Goal: Task Accomplishment & Management: Manage account settings

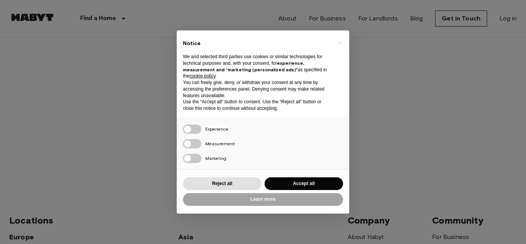
type input "**********"
click at [227, 185] on button "Reject all" at bounding box center [222, 183] width 79 height 13
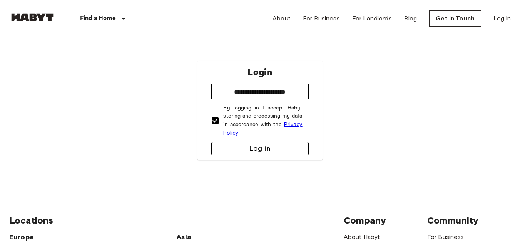
click at [284, 154] on button "Log in" at bounding box center [260, 148] width 97 height 13
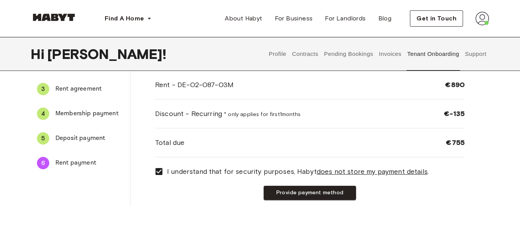
scroll to position [77, 0]
click at [317, 194] on button "Provide payment method" at bounding box center [310, 192] width 92 height 14
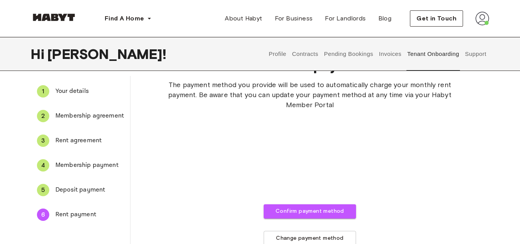
scroll to position [39, 0]
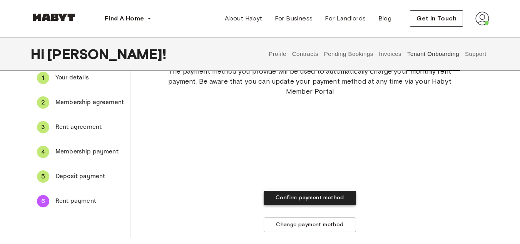
click at [328, 200] on button "Confirm payment method" at bounding box center [310, 198] width 92 height 14
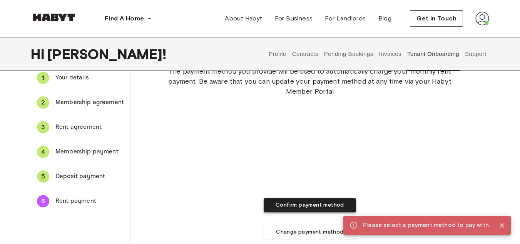
click at [314, 208] on button "Confirm payment method" at bounding box center [310, 205] width 92 height 14
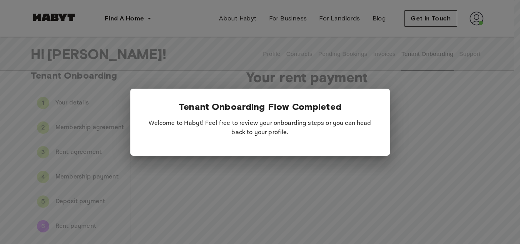
scroll to position [0, 0]
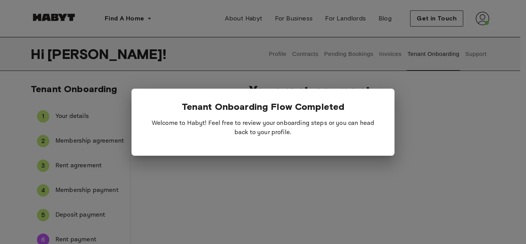
click at [336, 206] on div at bounding box center [263, 122] width 526 height 244
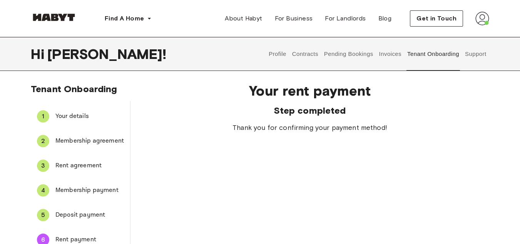
click at [441, 55] on button "Tenant Onboarding" at bounding box center [434, 54] width 54 height 34
click at [426, 51] on button "Tenant Onboarding" at bounding box center [434, 54] width 54 height 34
click at [485, 20] on img at bounding box center [483, 19] width 14 height 14
click at [424, 149] on div "Your rent payment Step completed Thank you for confirming your payment method!" at bounding box center [310, 165] width 359 height 179
drag, startPoint x: 218, startPoint y: 172, endPoint x: 298, endPoint y: 182, distance: 80.4
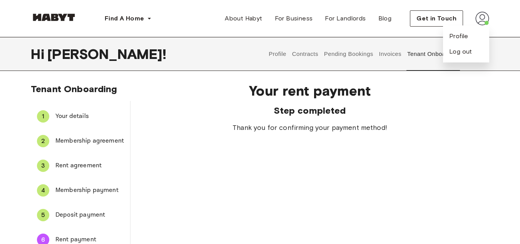
click at [222, 173] on div "Your rent payment Step completed Thank you for confirming your payment method!" at bounding box center [310, 165] width 359 height 179
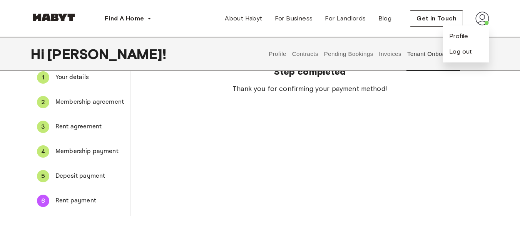
scroll to position [116, 0]
